Goal: Browse casually

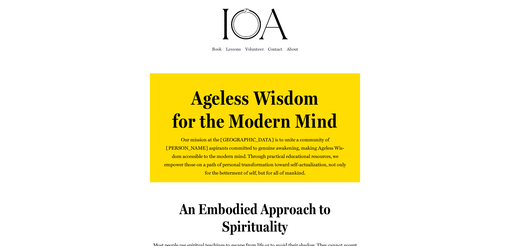
click at [267, 27] on img "ioa-logo" at bounding box center [255, 24] width 67 height 32
